Goal: Task Accomplishment & Management: Use online tool/utility

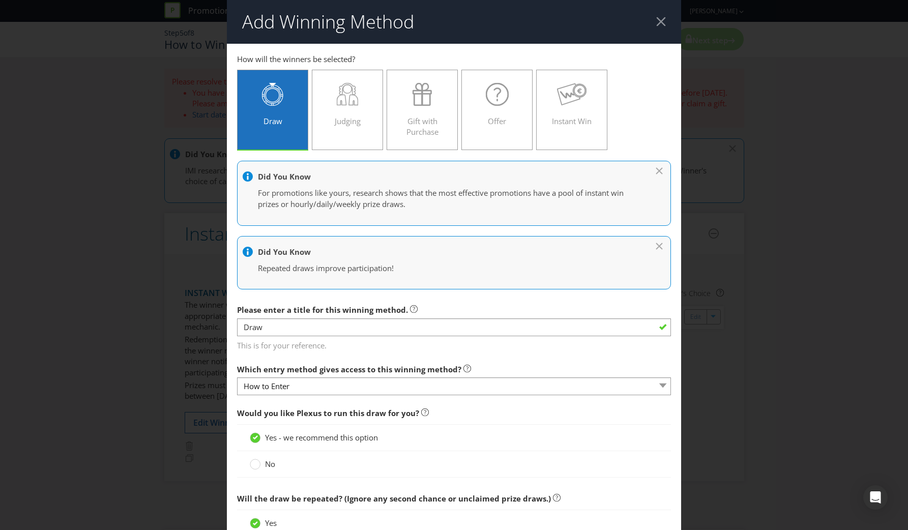
select select "HOURLY"
click at [196, 200] on div "Add Winning Method How to Enter Win Instant Win Mechanic to enter How will the …" at bounding box center [454, 265] width 908 height 530
click at [659, 23] on div at bounding box center [661, 22] width 10 height 10
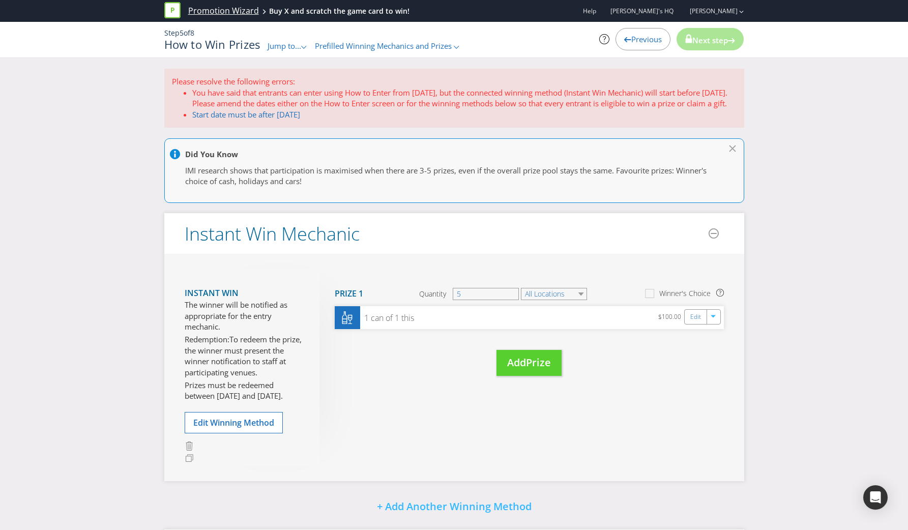
click at [228, 13] on link "Promotion Wizard" at bounding box center [223, 11] width 71 height 12
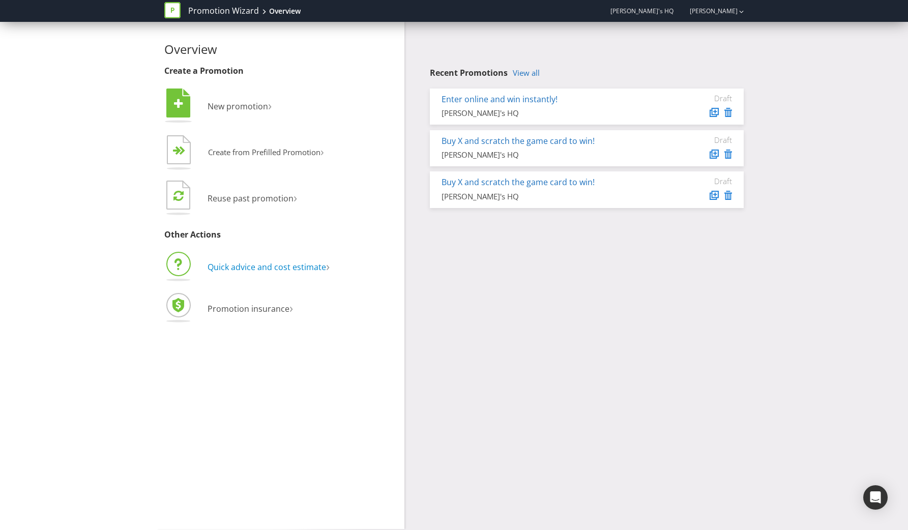
click at [239, 269] on span "Quick advice and cost estimate" at bounding box center [267, 266] width 119 height 11
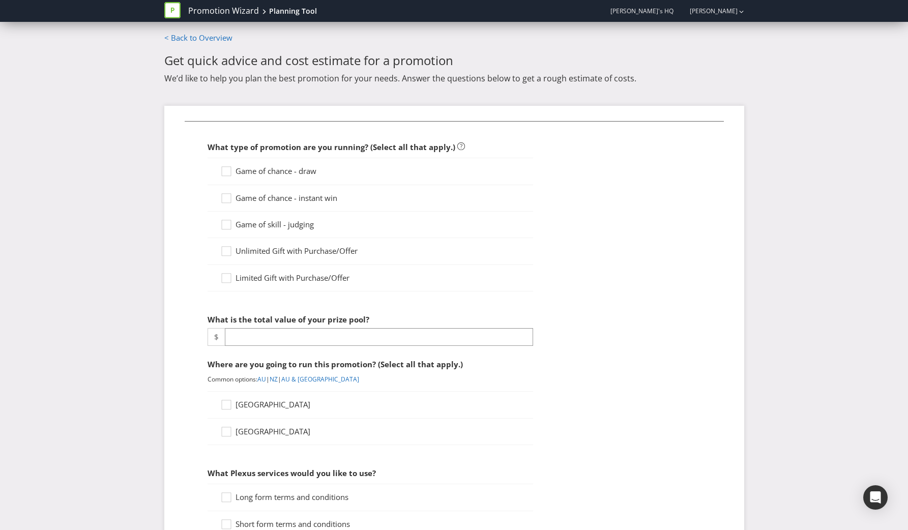
click at [272, 168] on span "Game of chance - draw" at bounding box center [275, 171] width 81 height 10
click at [0, 0] on input "Game of chance - draw" at bounding box center [0, 0] width 0 height 0
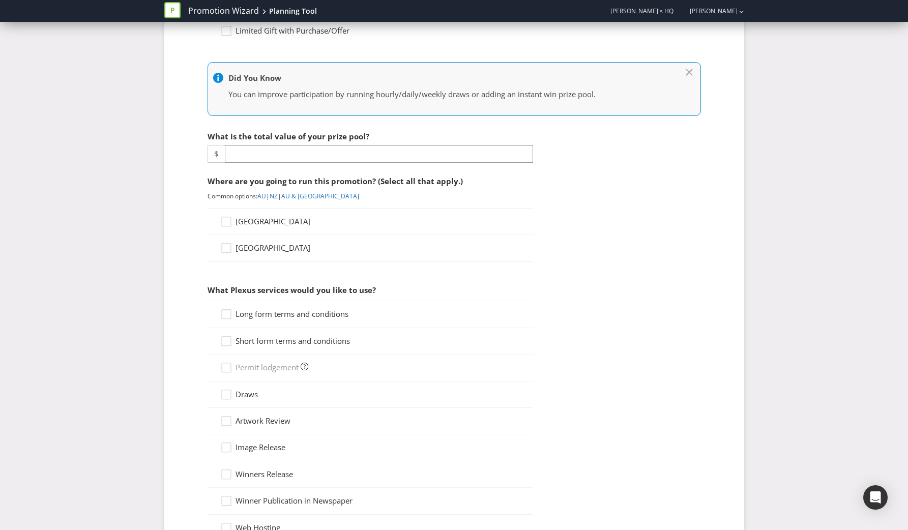
scroll to position [263, 0]
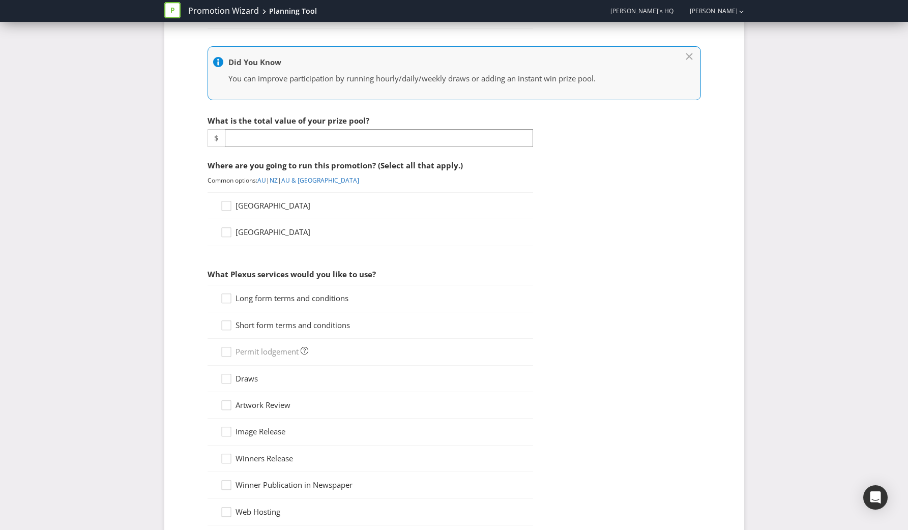
click at [273, 149] on fieldset "What type of promotion are you running? (Select all that apply.) Game of chance…" at bounding box center [454, 287] width 539 height 858
click at [273, 143] on input "number" at bounding box center [379, 138] width 308 height 18
type input "500"
click at [262, 176] on link "AU" at bounding box center [261, 180] width 9 height 9
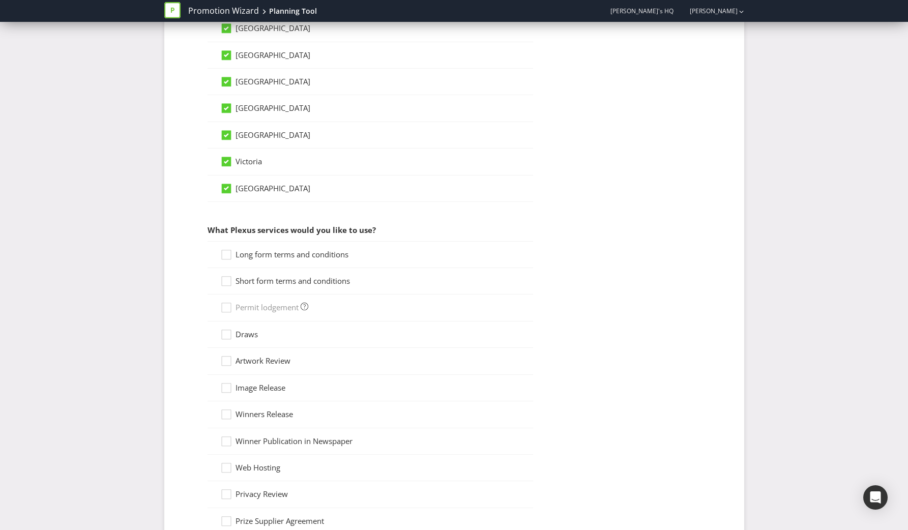
scroll to position [790, 0]
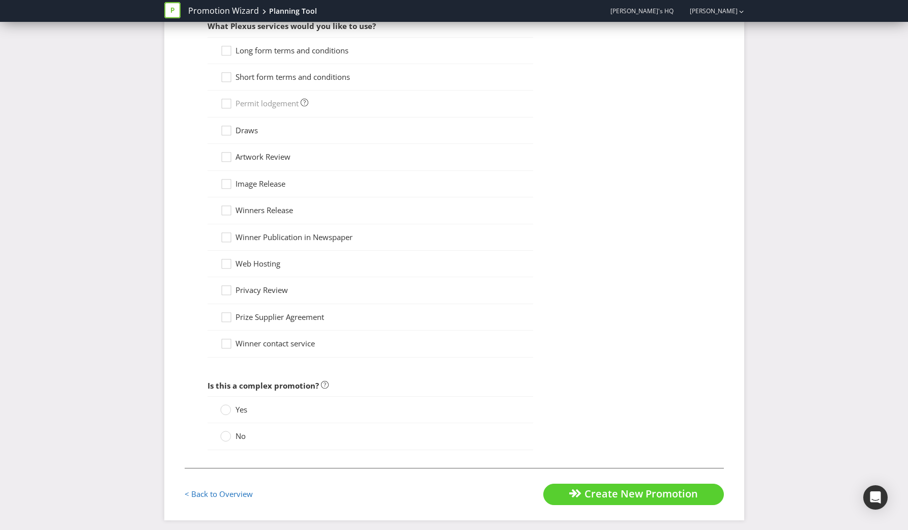
click at [228, 118] on div "Draws" at bounding box center [371, 130] width 326 height 26
click at [228, 125] on icon at bounding box center [227, 132] width 15 height 15
click at [0, 0] on input "Draws" at bounding box center [0, 0] width 0 height 0
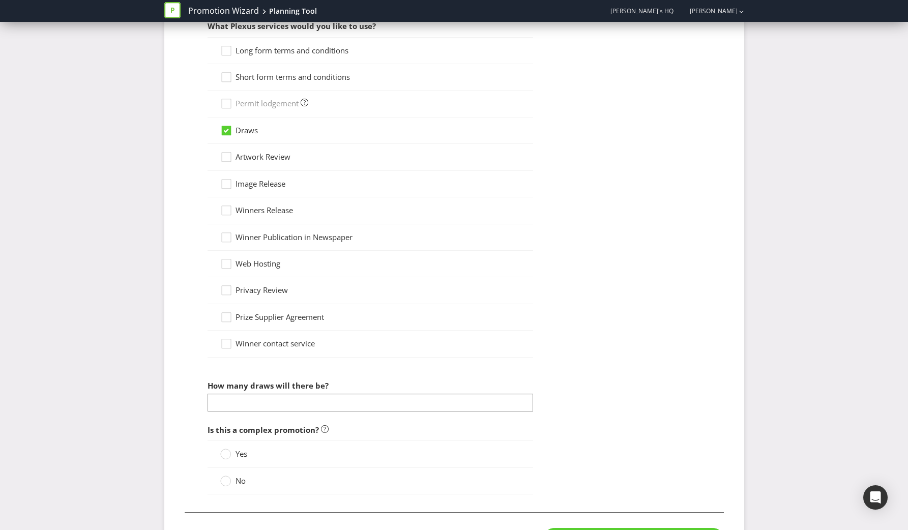
scroll to position [835, 0]
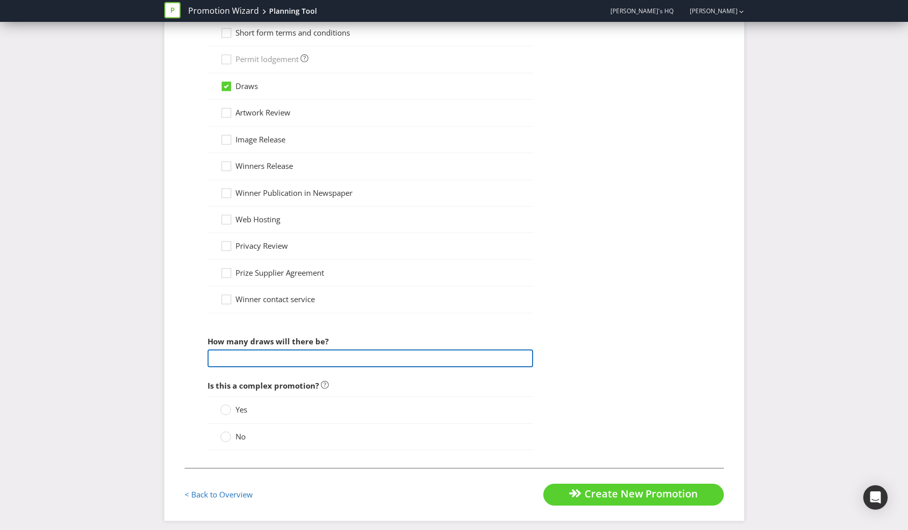
click at [240, 349] on input "number" at bounding box center [371, 358] width 326 height 18
type input "6"
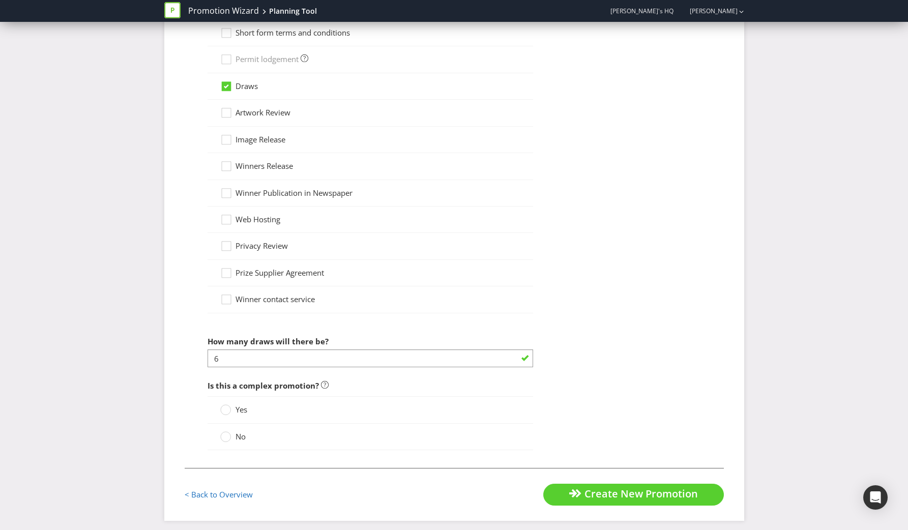
click at [219, 403] on div "Yes" at bounding box center [371, 409] width 326 height 27
click at [223, 407] on circle at bounding box center [225, 410] width 10 height 10
click at [0, 0] on input "Yes" at bounding box center [0, 0] width 0 height 0
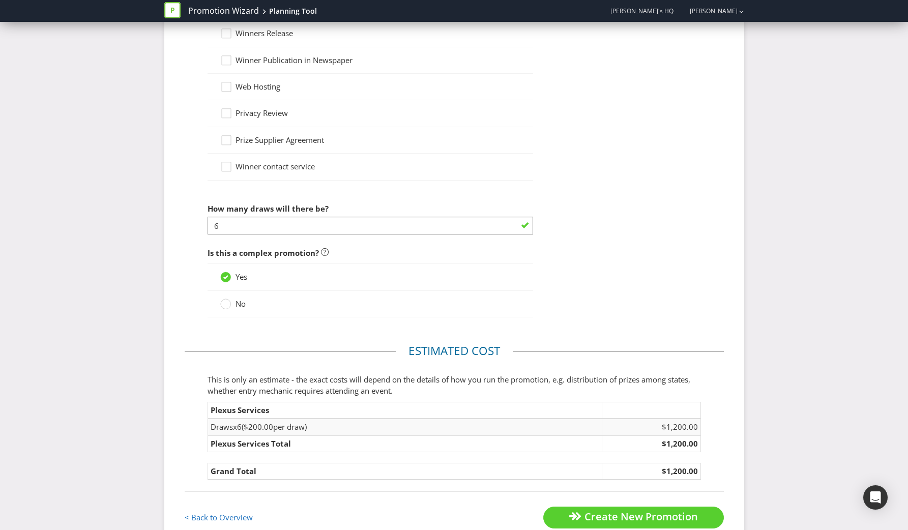
scroll to position [990, 0]
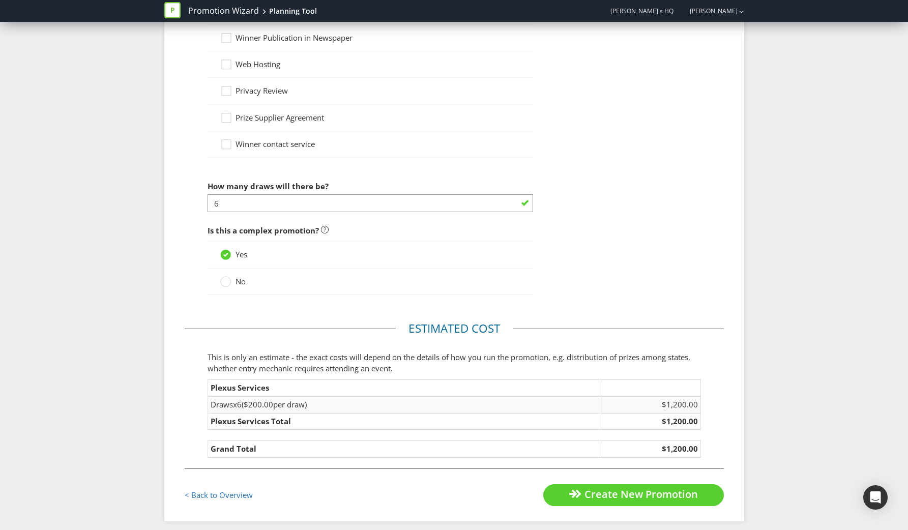
drag, startPoint x: 246, startPoint y: 402, endPoint x: 345, endPoint y: 400, distance: 99.2
click at [346, 401] on td "Draw s x 6 ( $200.00 per draw)" at bounding box center [405, 404] width 394 height 17
drag, startPoint x: 210, startPoint y: 400, endPoint x: 326, endPoint y: 400, distance: 116.0
click at [326, 400] on td "Draw s x 6 ( $200.00 per draw)" at bounding box center [405, 404] width 394 height 17
click at [254, 402] on span "$200.00" at bounding box center [259, 404] width 30 height 10
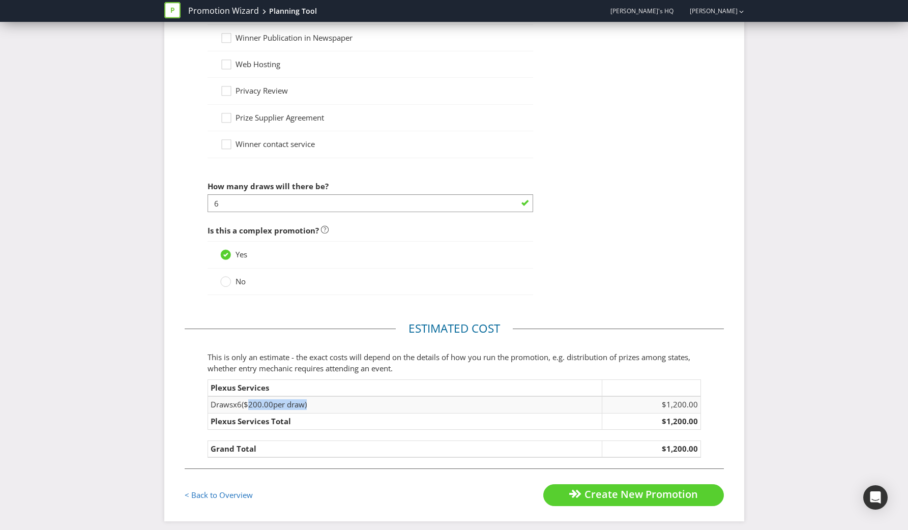
drag, startPoint x: 253, startPoint y: 402, endPoint x: 310, endPoint y: 403, distance: 57.0
click at [310, 403] on td "Draw s x 6 ( $200.00 per draw)" at bounding box center [405, 404] width 394 height 17
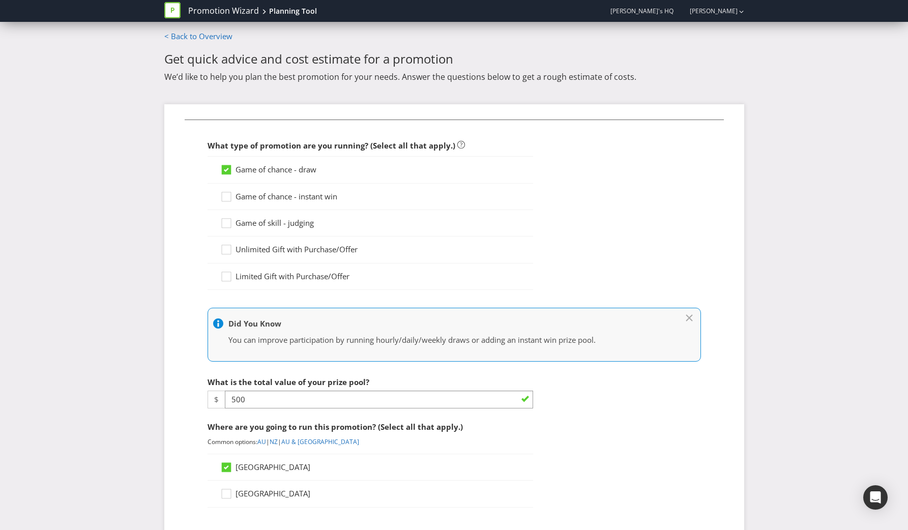
scroll to position [0, 0]
